Goal: Use online tool/utility

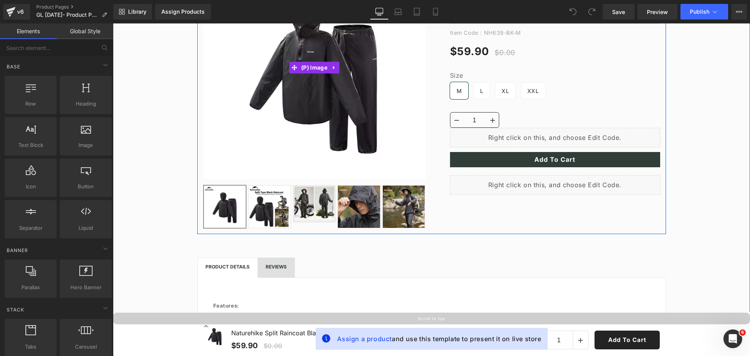
scroll to position [156, 0]
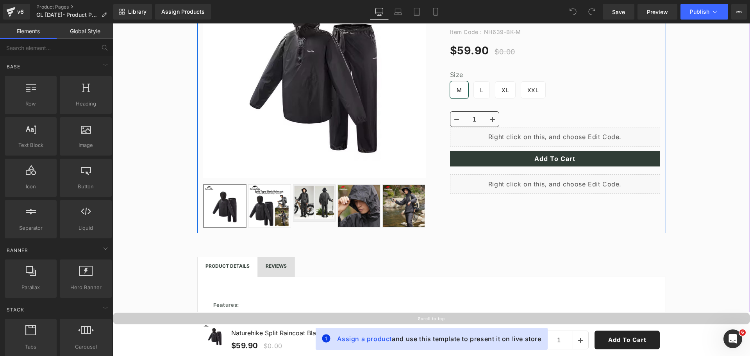
click at [477, 213] on div "Sale Off (P) Image" at bounding box center [431, 89] width 469 height 290
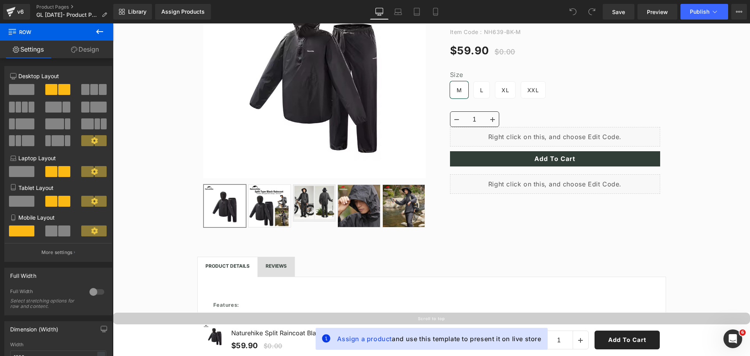
click at [100, 32] on icon at bounding box center [99, 31] width 7 height 5
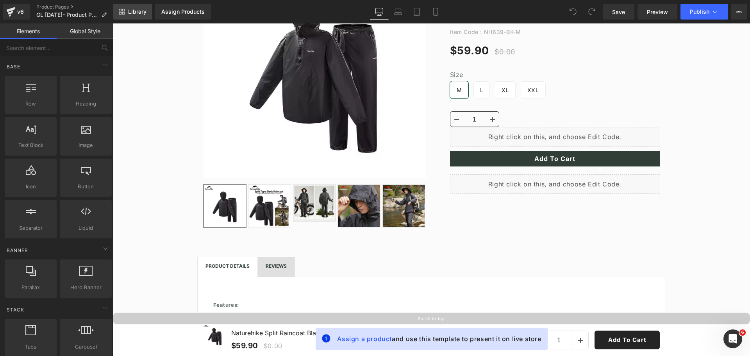
click at [138, 11] on span "Library" at bounding box center [137, 11] width 18 height 7
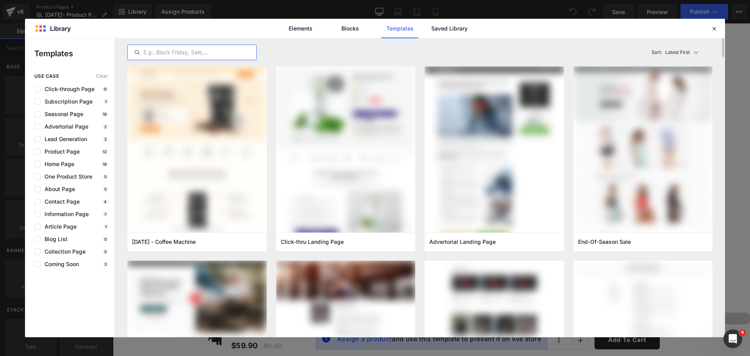
click at [152, 53] on input "text" at bounding box center [192, 52] width 129 height 9
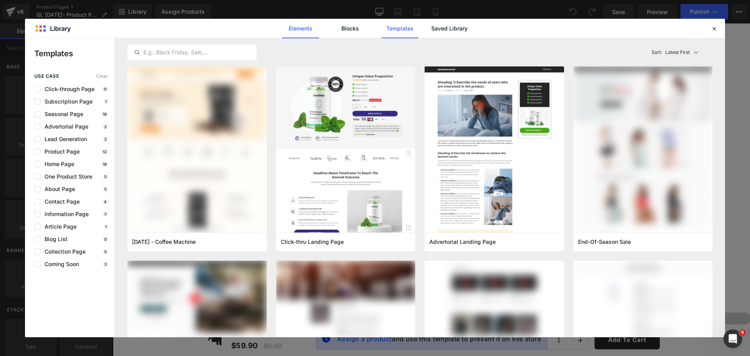
click at [312, 25] on link "Elements" at bounding box center [300, 29] width 37 height 20
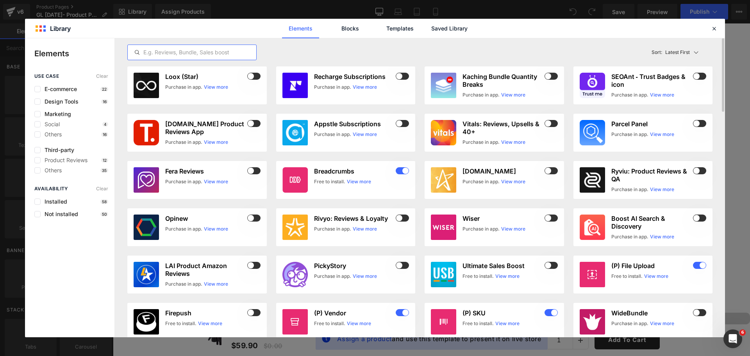
click at [220, 52] on input "text" at bounding box center [192, 52] width 129 height 9
click at [345, 26] on link "Blocks" at bounding box center [350, 29] width 37 height 20
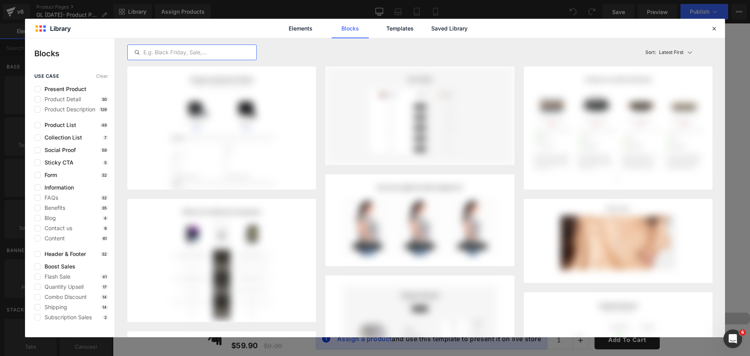
click at [225, 52] on input "text" at bounding box center [192, 52] width 129 height 9
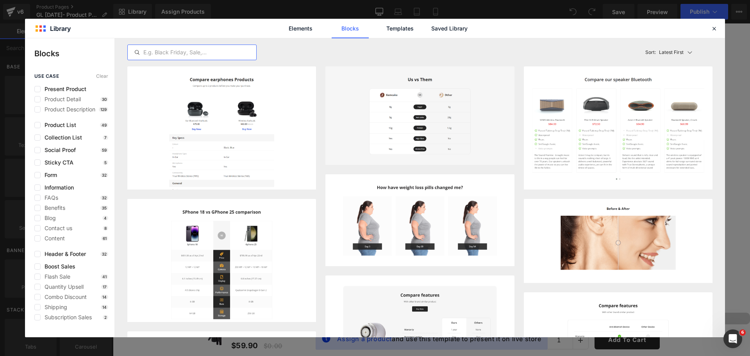
click at [203, 51] on input "text" at bounding box center [192, 52] width 129 height 9
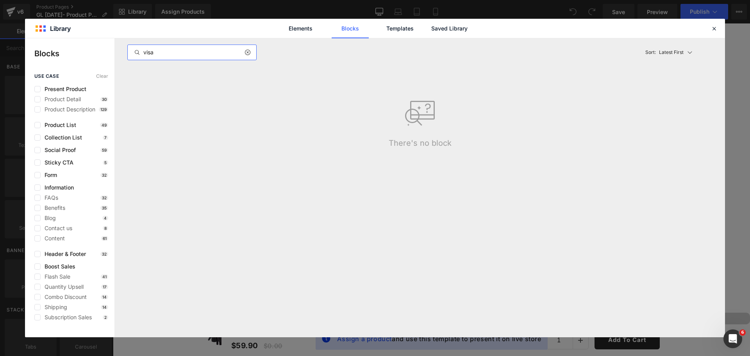
type input "visa"
click at [249, 54] on icon at bounding box center [247, 52] width 5 height 6
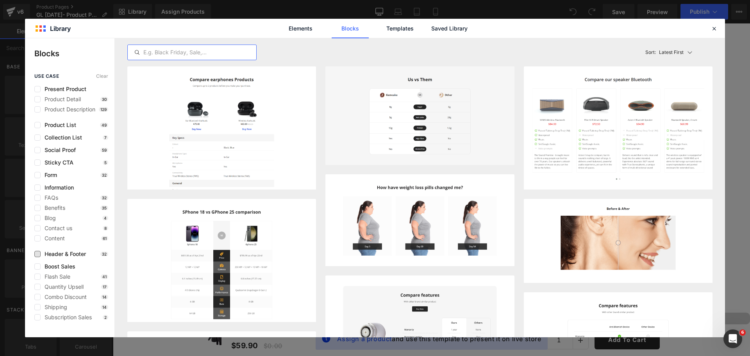
click at [47, 255] on span "Header & Footer" at bounding box center [63, 254] width 45 height 6
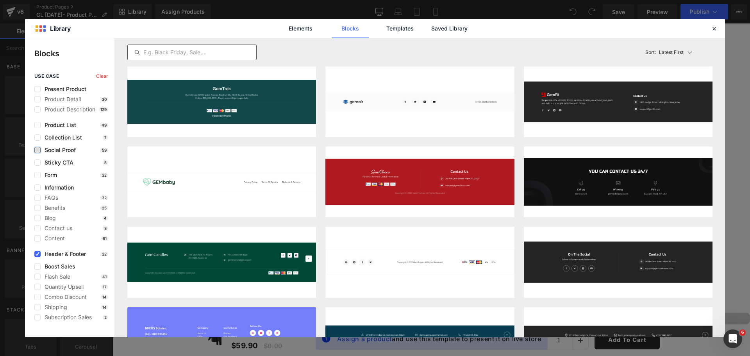
click at [39, 148] on label at bounding box center [37, 150] width 6 height 6
click at [38, 150] on input "checkbox" at bounding box center [38, 150] width 0 height 0
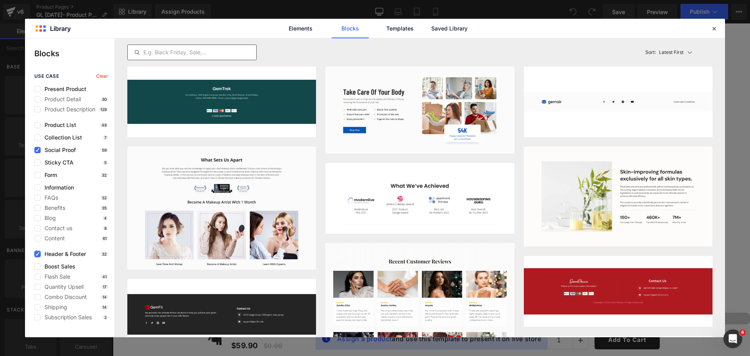
click at [38, 254] on icon at bounding box center [38, 254] width 4 height 0
click at [38, 254] on input "checkbox" at bounding box center [38, 254] width 0 height 0
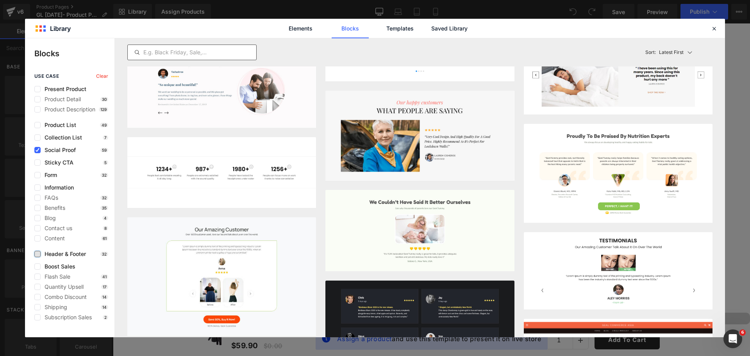
scroll to position [1744, 0]
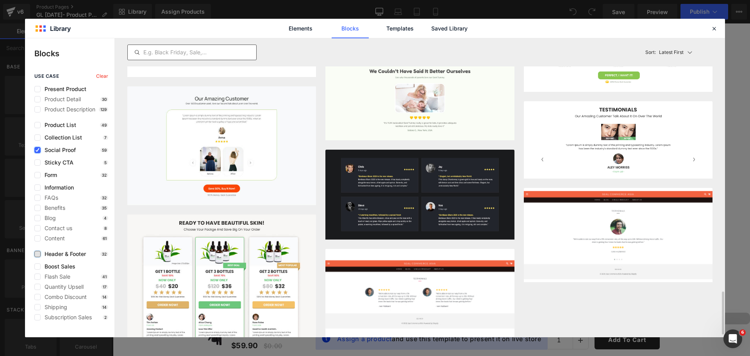
click at [38, 150] on icon at bounding box center [38, 150] width 4 height 0
click at [38, 150] on input "checkbox" at bounding box center [38, 150] width 0 height 0
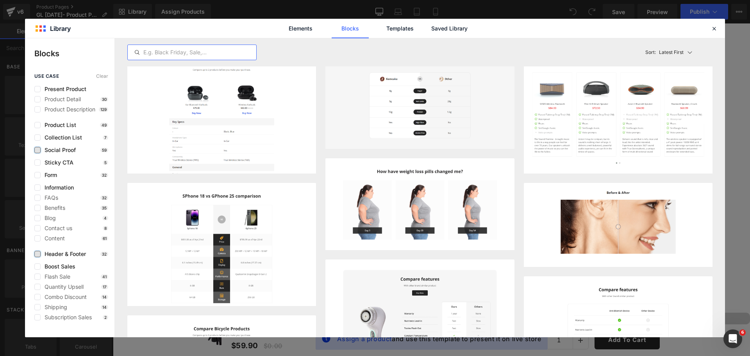
click at [208, 52] on input "text" at bounding box center [192, 52] width 129 height 9
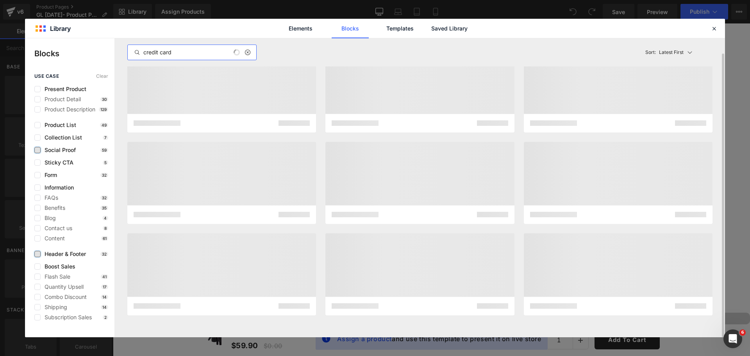
scroll to position [0, 0]
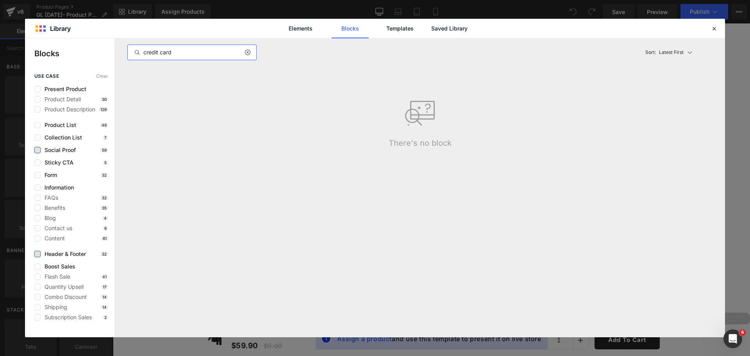
type input "credit card"
click at [247, 51] on icon at bounding box center [247, 52] width 5 height 6
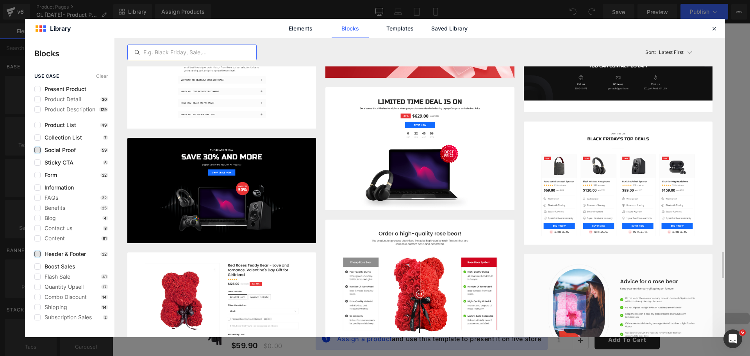
scroll to position [2489, 0]
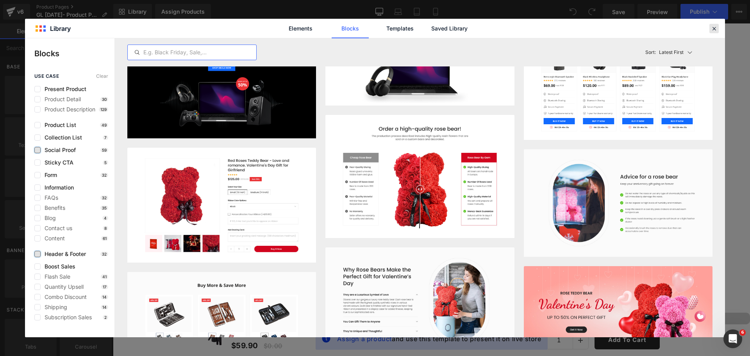
click at [716, 26] on icon at bounding box center [714, 28] width 7 height 7
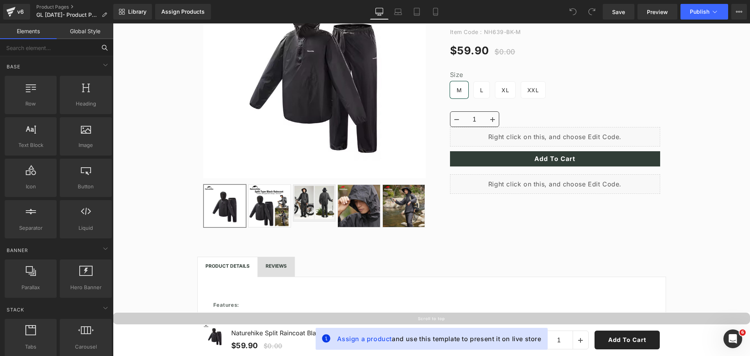
click at [62, 52] on input "text" at bounding box center [48, 47] width 96 height 17
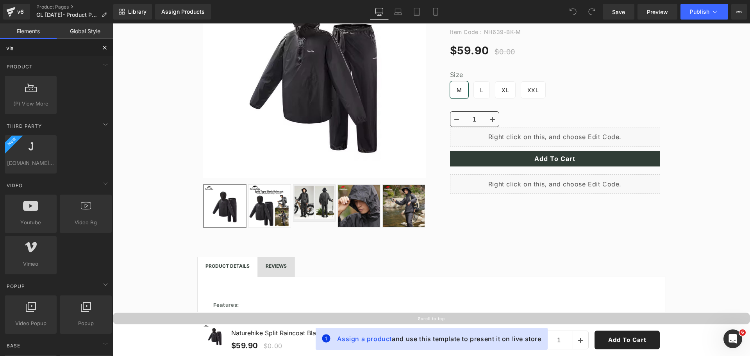
type input "visa"
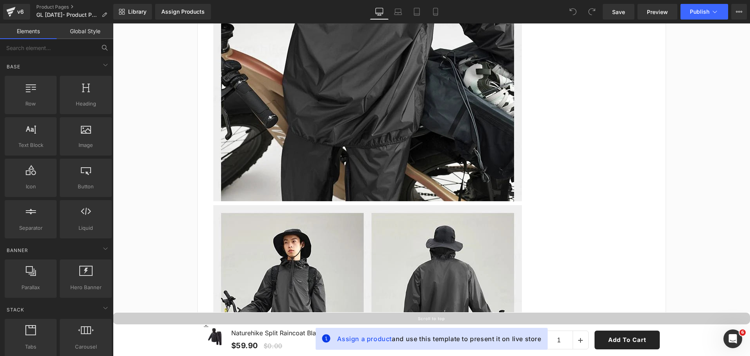
scroll to position [5845, 0]
